Goal: Information Seeking & Learning: Find contact information

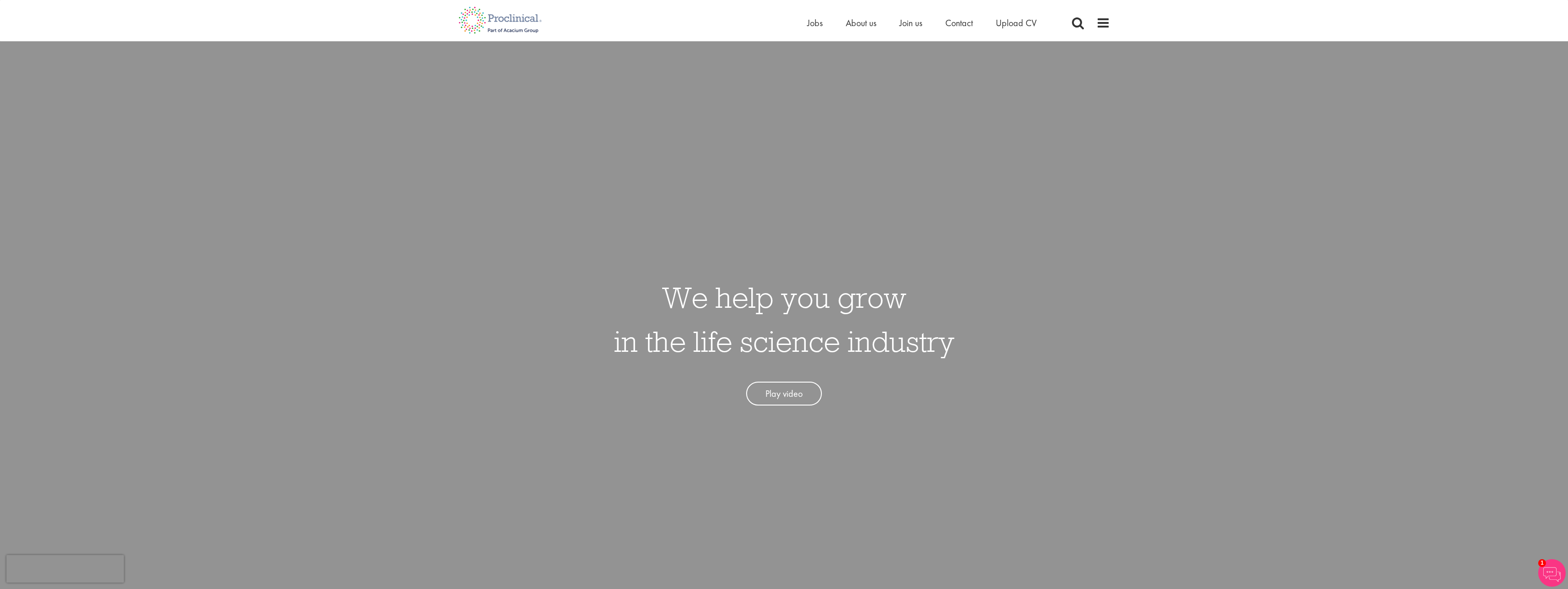
click at [110, 124] on div "We help you grow in the life science industry Play video" at bounding box center [784, 336] width 1582 height 589
drag, startPoint x: 272, startPoint y: 207, endPoint x: 493, endPoint y: 150, distance: 228.2
click at [309, 200] on div "We help you grow in the life science industry Play video" at bounding box center [784, 336] width 1582 height 589
click at [516, 15] on img at bounding box center [500, 20] width 97 height 40
click at [813, 25] on span "Jobs" at bounding box center [815, 23] width 16 height 12
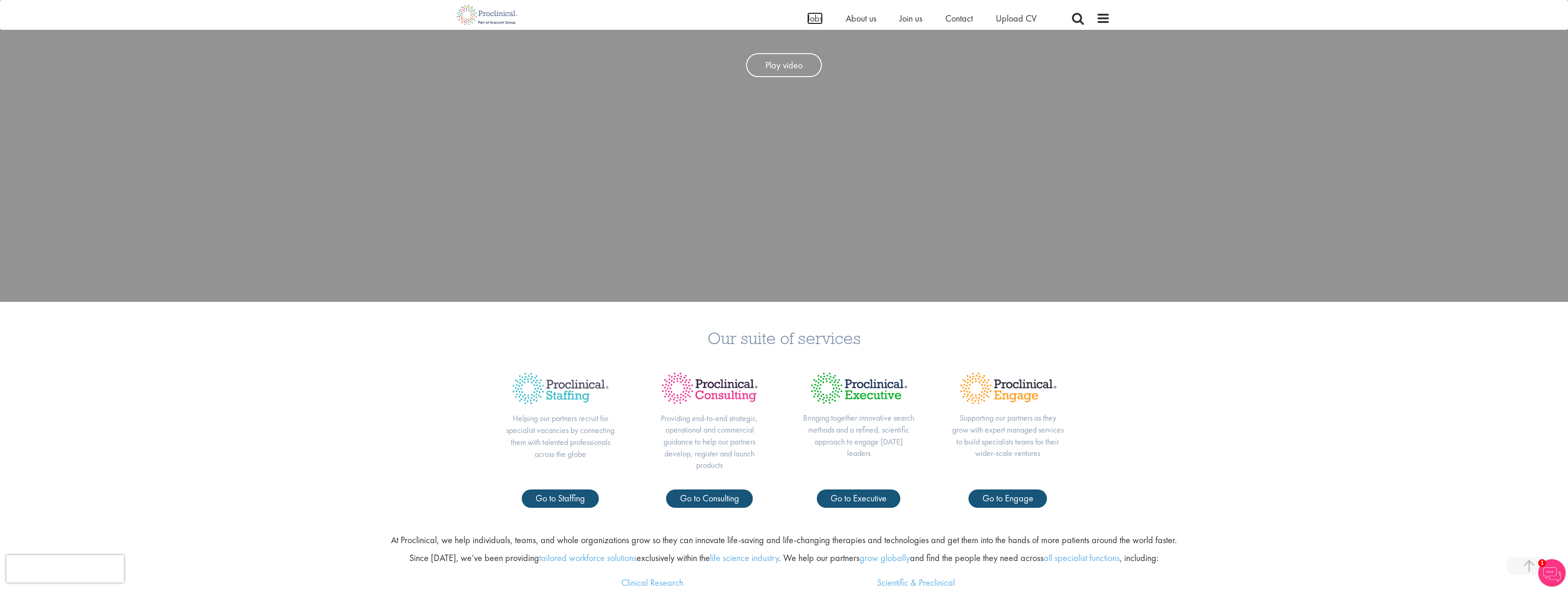
scroll to position [367, 0]
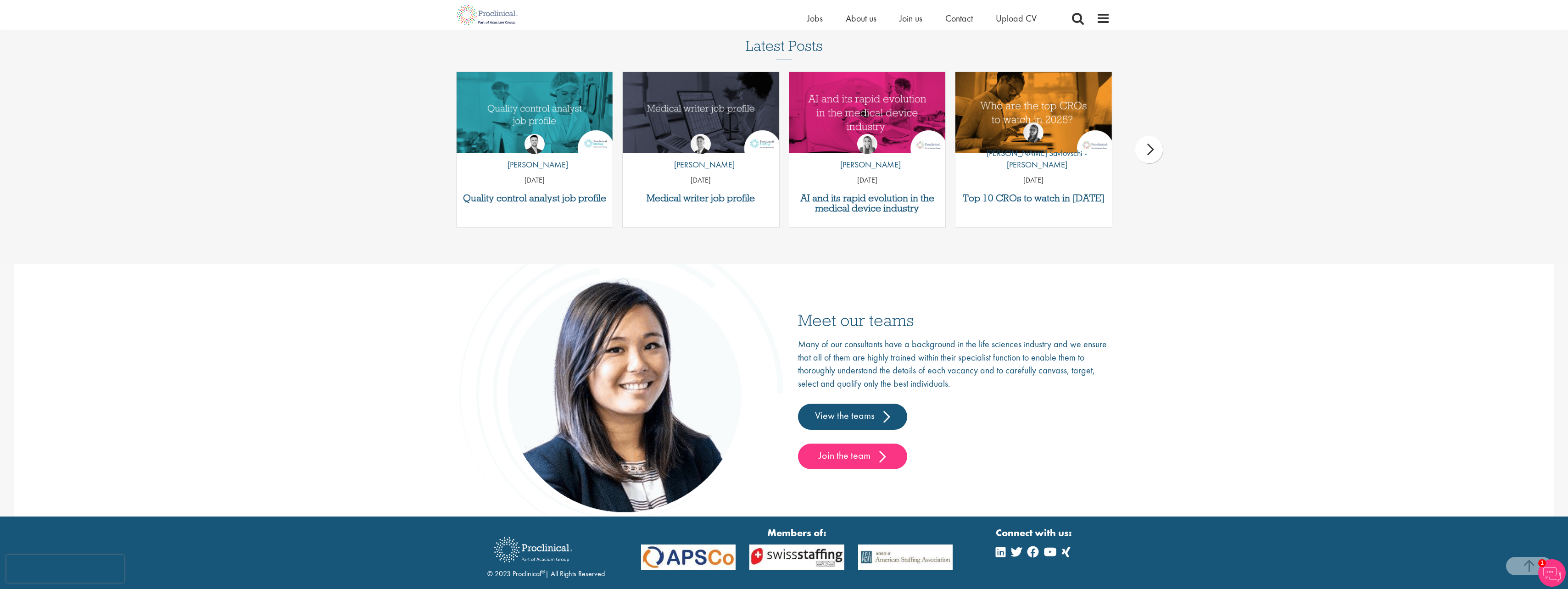
scroll to position [1376, 0]
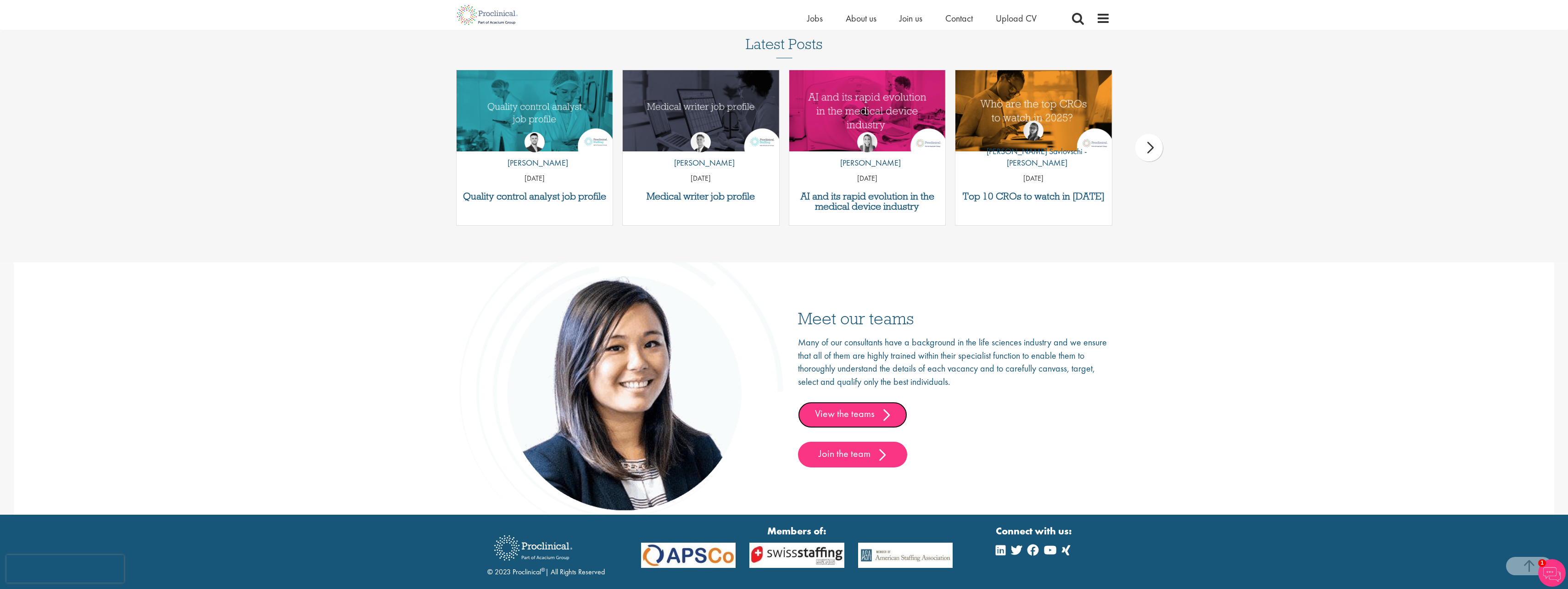
click at [861, 420] on link "View the teams" at bounding box center [852, 414] width 109 height 26
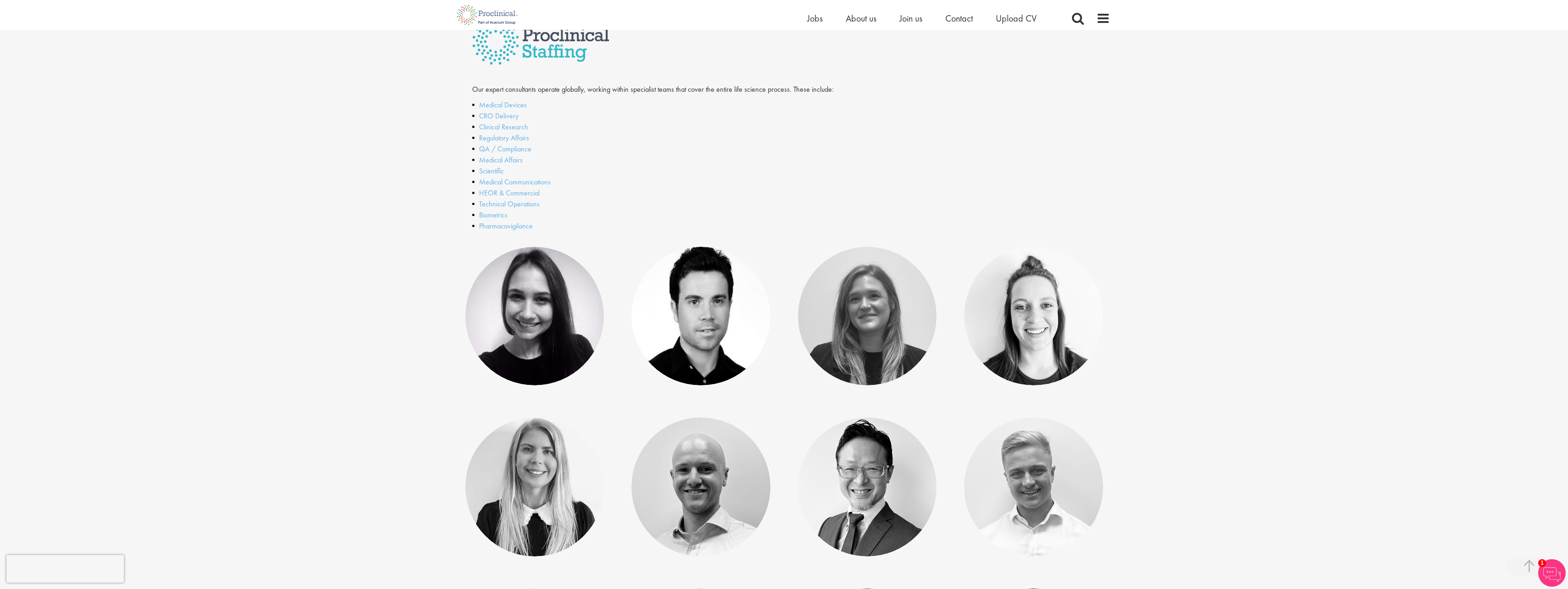
scroll to position [46, 0]
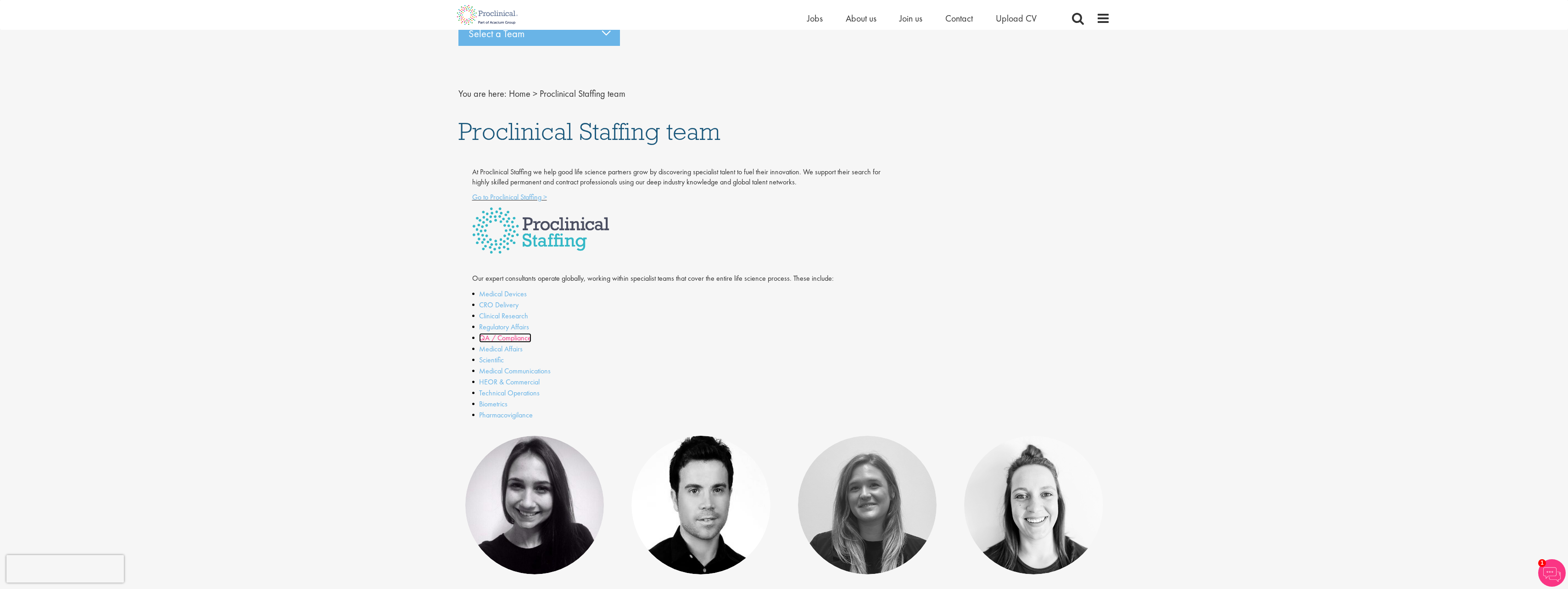
click at [508, 338] on link "QA / Compliance" at bounding box center [505, 338] width 52 height 10
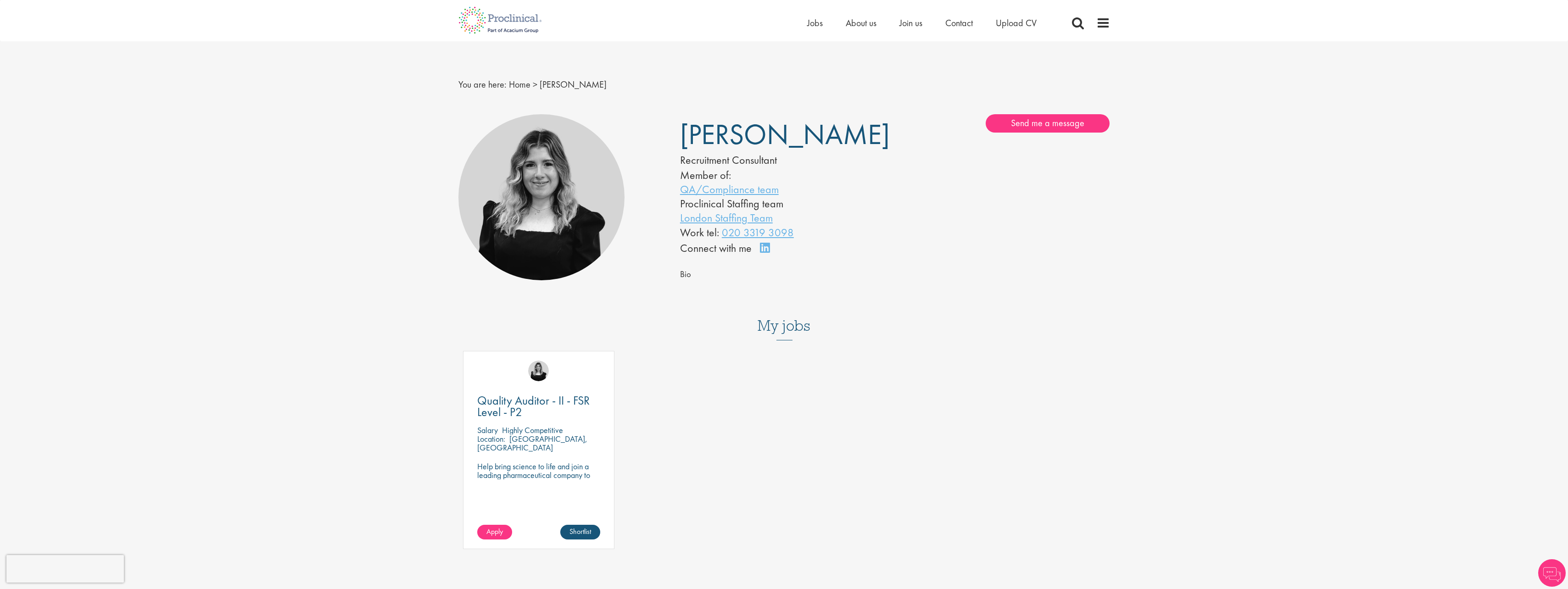
click at [782, 325] on h3 "My jobs" at bounding box center [784, 326] width 652 height 16
drag, startPoint x: 234, startPoint y: 288, endPoint x: 242, endPoint y: 279, distance: 12.0
click at [235, 288] on div "Basel team Benelux team Biometrics team Boston team Brussels team Business Supp…" at bounding box center [784, 483] width 1568 height 748
click at [282, 437] on div "Basel team Benelux team Biometrics team Boston team Brussels team Business Supp…" at bounding box center [784, 483] width 1568 height 748
click at [274, 411] on div "Basel team Benelux team Biometrics team Boston team Brussels team Business Supp…" at bounding box center [784, 483] width 1568 height 748
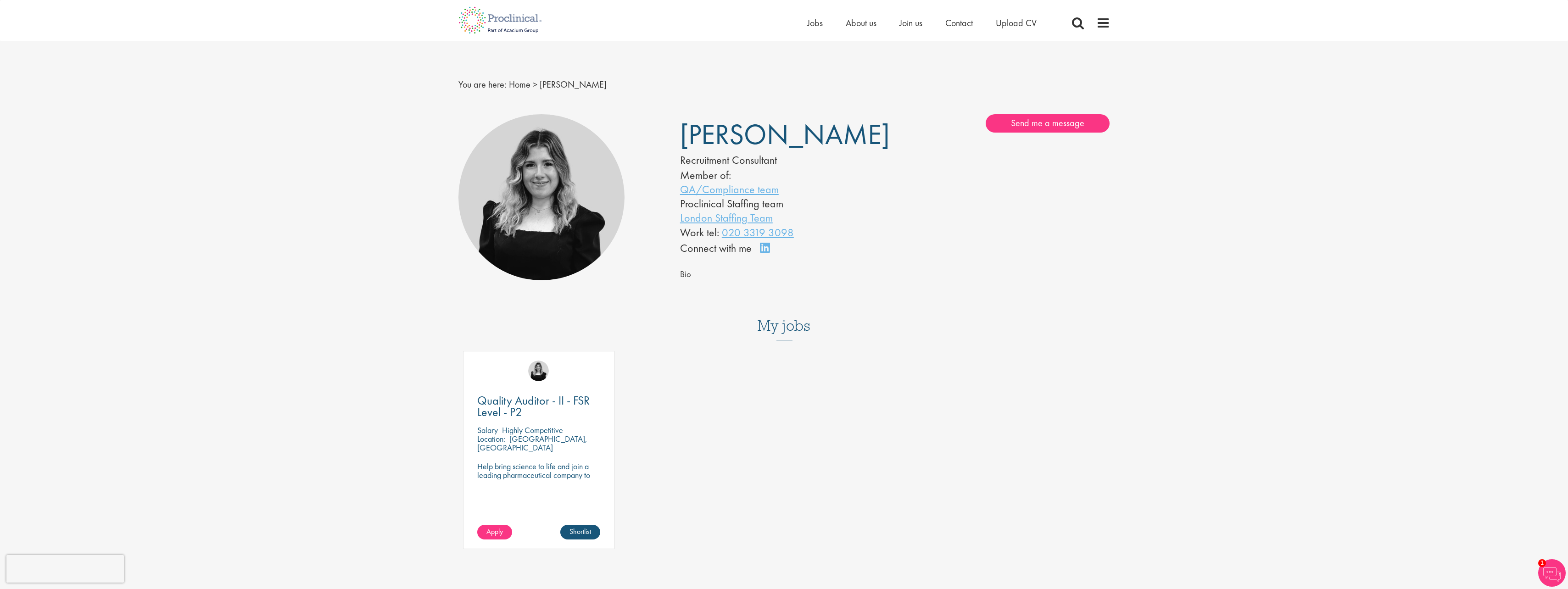
drag, startPoint x: 1248, startPoint y: 299, endPoint x: 1194, endPoint y: 254, distance: 70.3
click at [1244, 294] on div "Basel team Benelux team Biometrics team Boston team Brussels team Business Supp…" at bounding box center [784, 483] width 1568 height 748
drag, startPoint x: 170, startPoint y: 349, endPoint x: 180, endPoint y: 340, distance: 13.5
click at [170, 349] on div "Basel team Benelux team Biometrics team Boston team Brussels team Business Supp…" at bounding box center [784, 483] width 1568 height 748
click at [578, 83] on span "[PERSON_NAME]" at bounding box center [573, 85] width 67 height 12
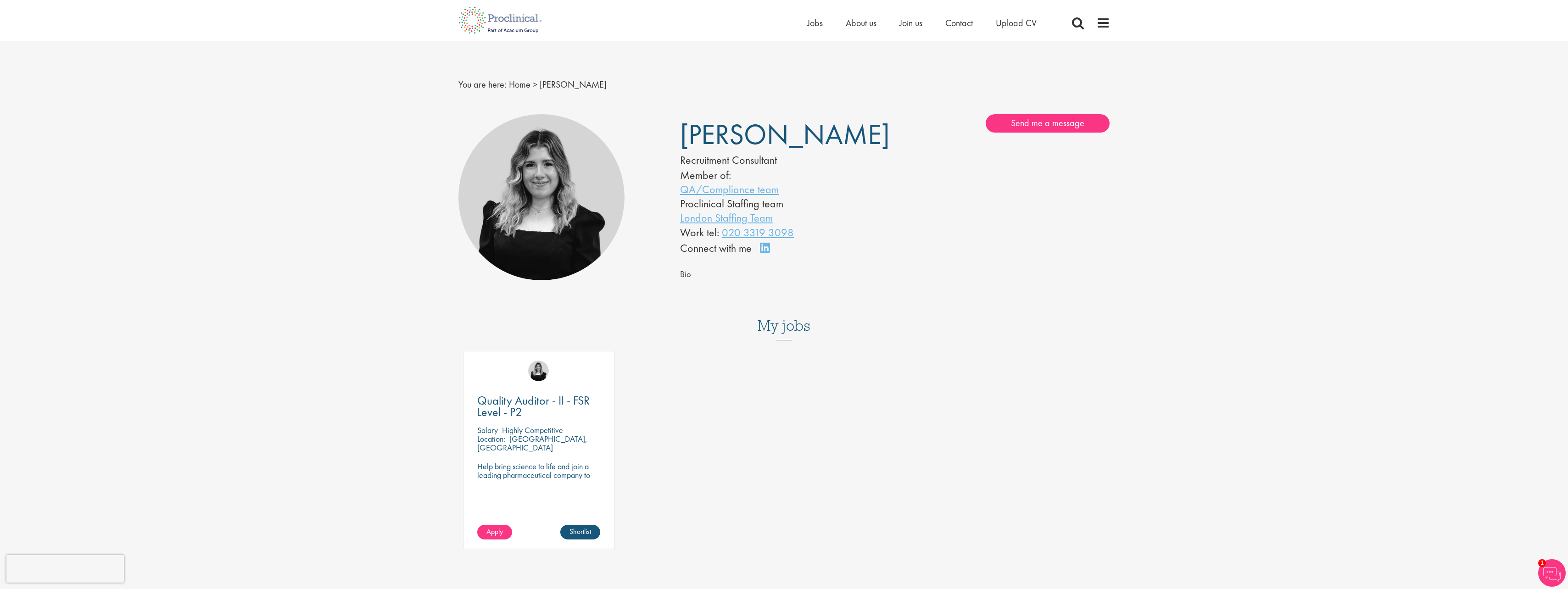
click at [497, 69] on div "You are here: Home > [PERSON_NAME]" at bounding box center [784, 75] width 665 height 68
click at [327, 370] on div "Basel team Benelux team Biometrics team Boston team Brussels team Business Supp…" at bounding box center [784, 483] width 1568 height 748
drag, startPoint x: 363, startPoint y: 271, endPoint x: 354, endPoint y: 268, distance: 9.5
click at [363, 271] on div "Basel team Benelux team Biometrics team Boston team Brussels team Business Supp…" at bounding box center [784, 483] width 1568 height 748
